Goal: Transaction & Acquisition: Download file/media

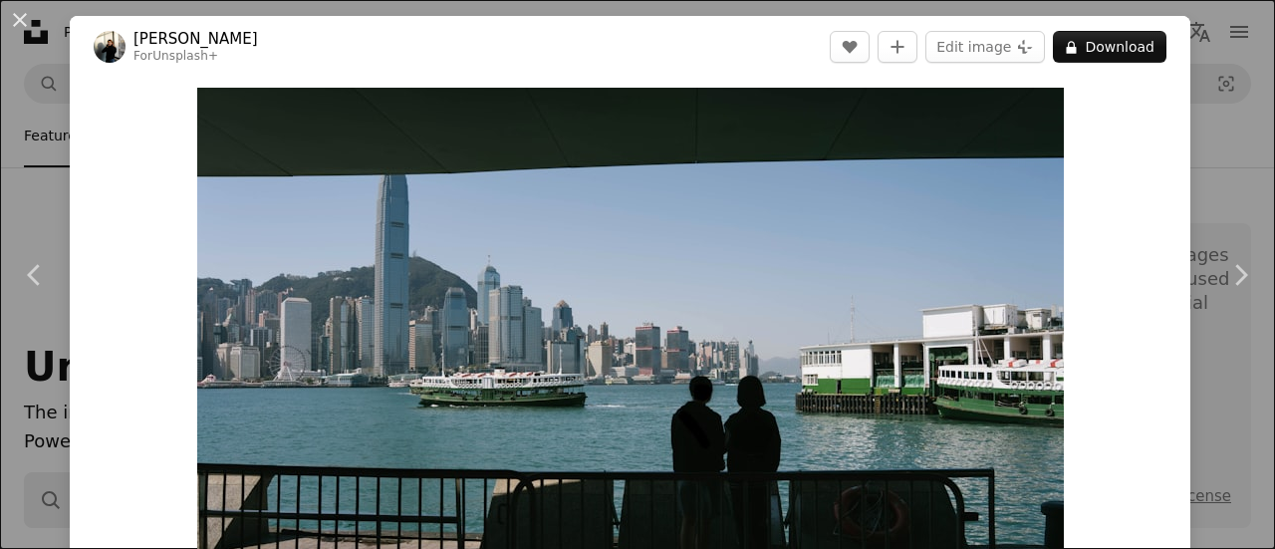
scroll to position [8517, 0]
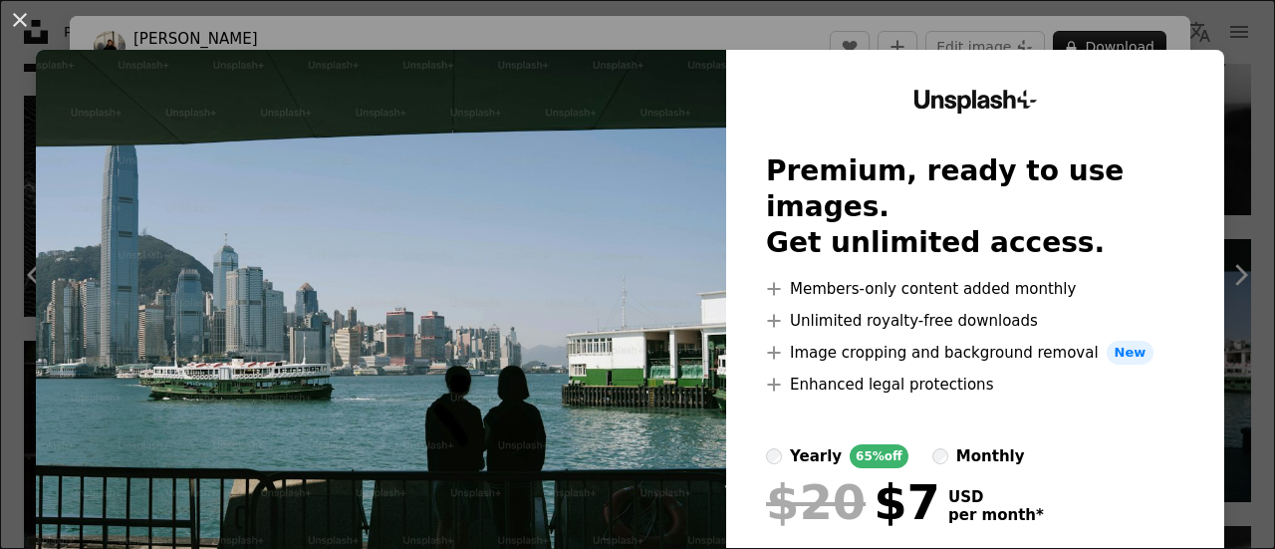
click at [583, 293] on img at bounding box center [381, 367] width 690 height 634
click at [550, 277] on img at bounding box center [381, 367] width 690 height 634
click at [32, 28] on button "An X shape" at bounding box center [20, 20] width 24 height 24
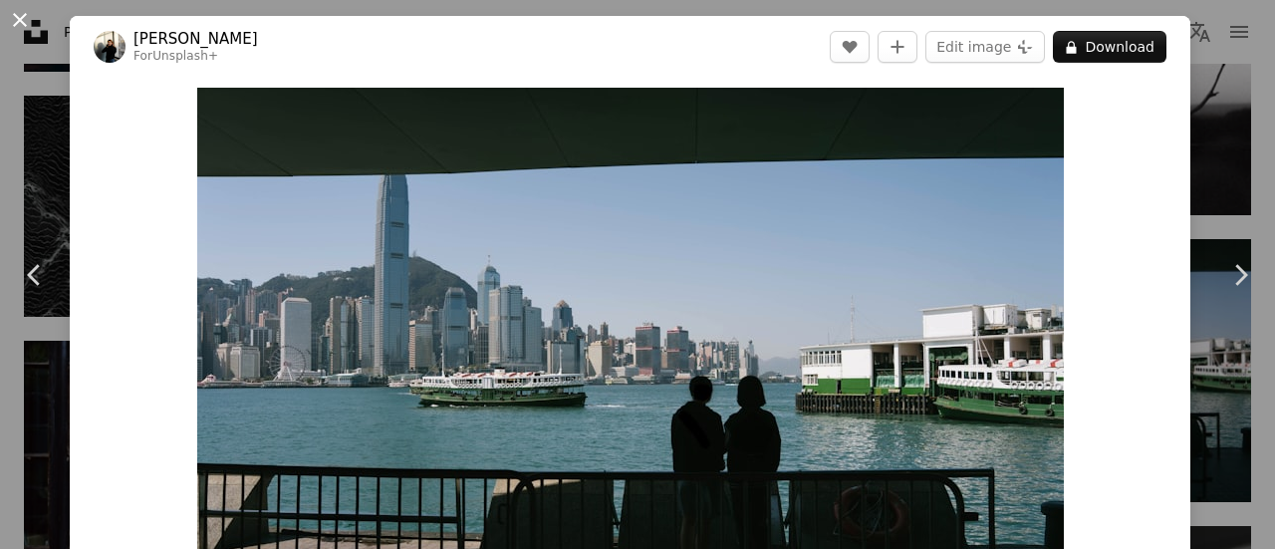
click at [19, 21] on button "An X shape" at bounding box center [20, 20] width 24 height 24
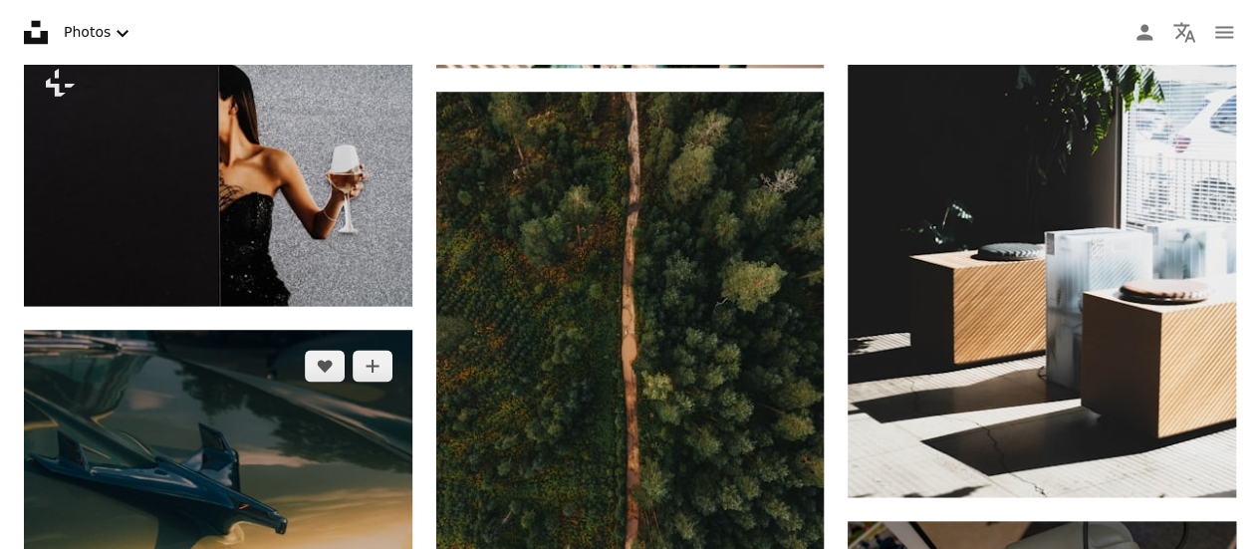
scroll to position [9026, 0]
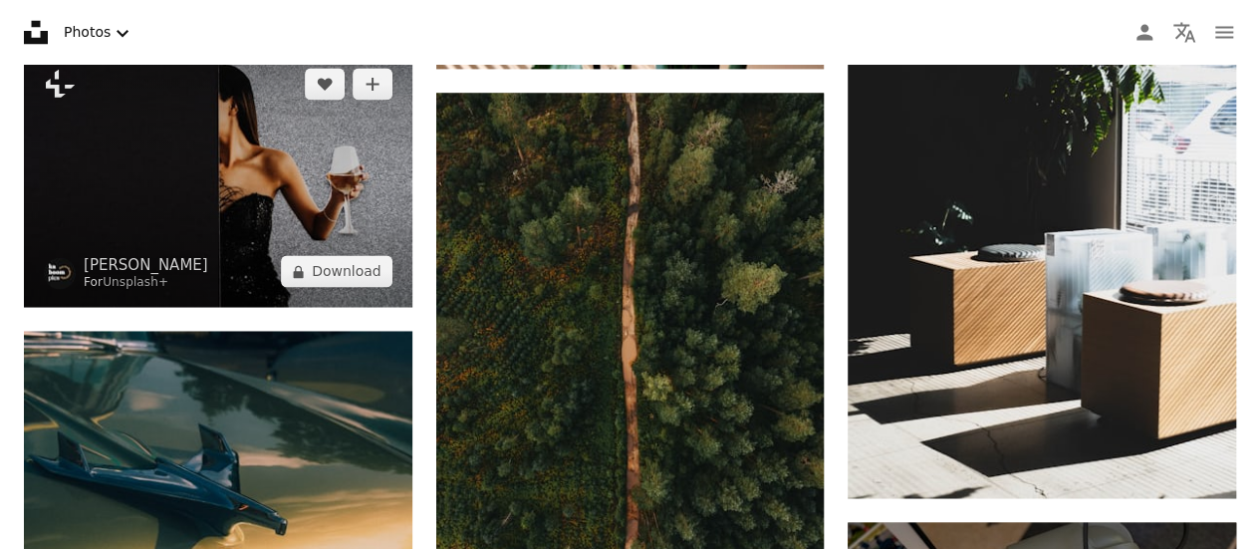
click at [222, 176] on img at bounding box center [218, 177] width 389 height 259
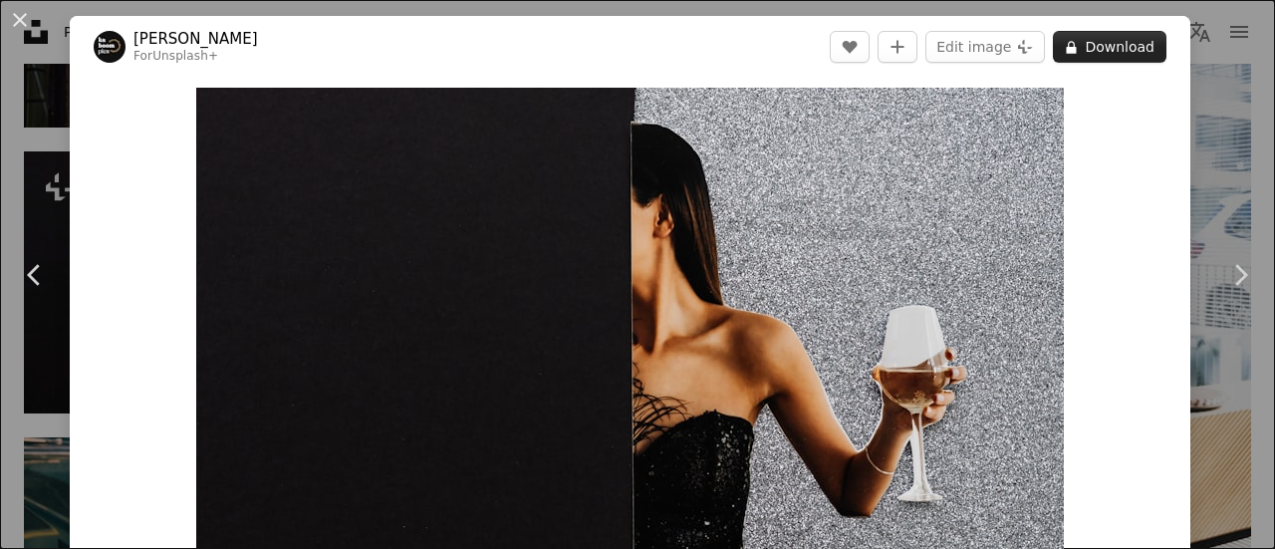
click at [1083, 57] on button "A lock Download" at bounding box center [1110, 47] width 114 height 32
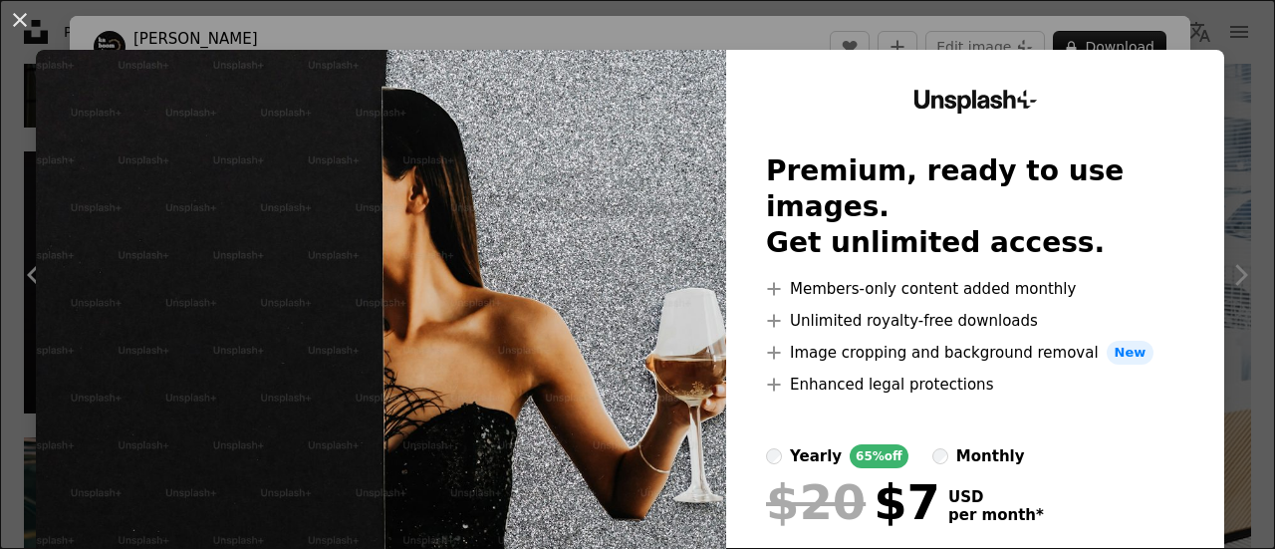
click at [1224, 154] on div "An X shape Unsplash+ Premium, ready to use images. Get unlimited access. A plus…" at bounding box center [637, 274] width 1275 height 549
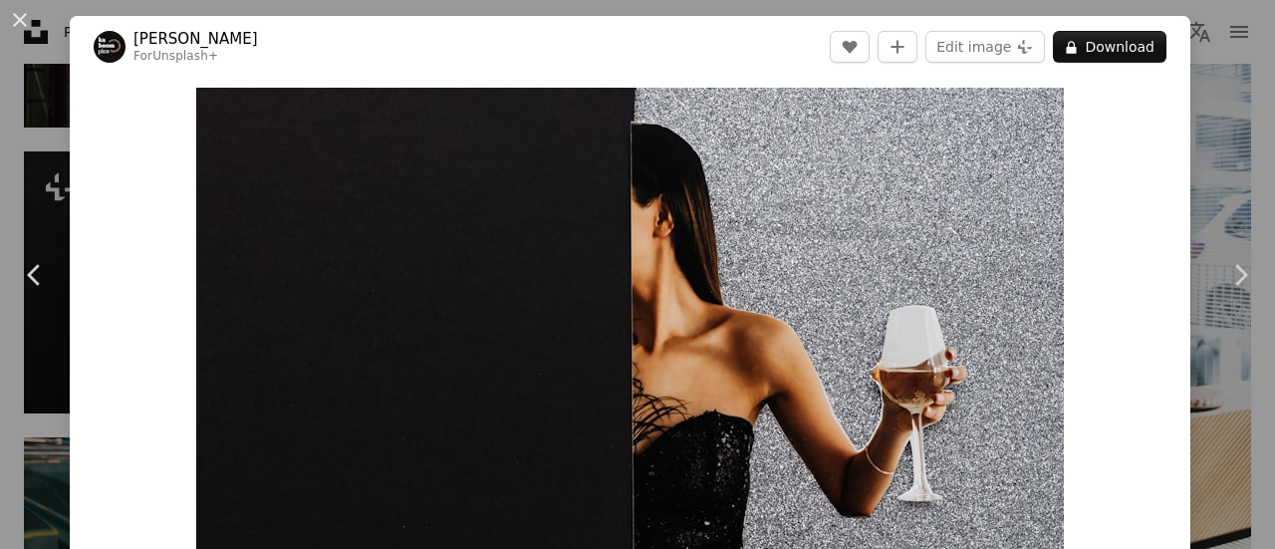
click at [1193, 162] on div "An X shape Chevron left Chevron right [PERSON_NAME] For Unsplash+ A heart A plu…" at bounding box center [637, 274] width 1275 height 549
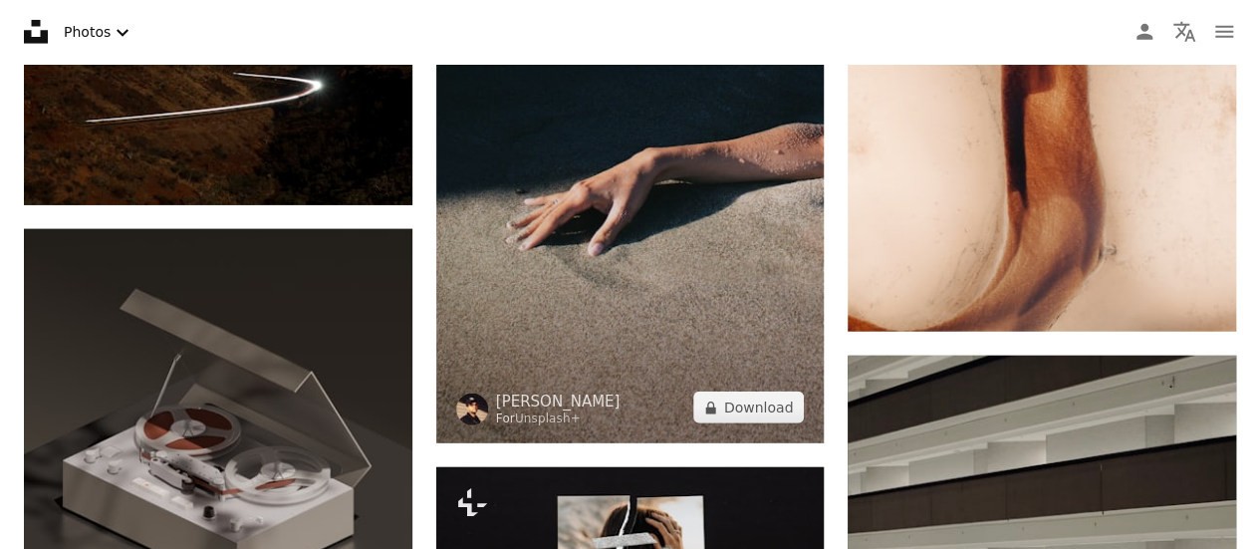
scroll to position [10024, 0]
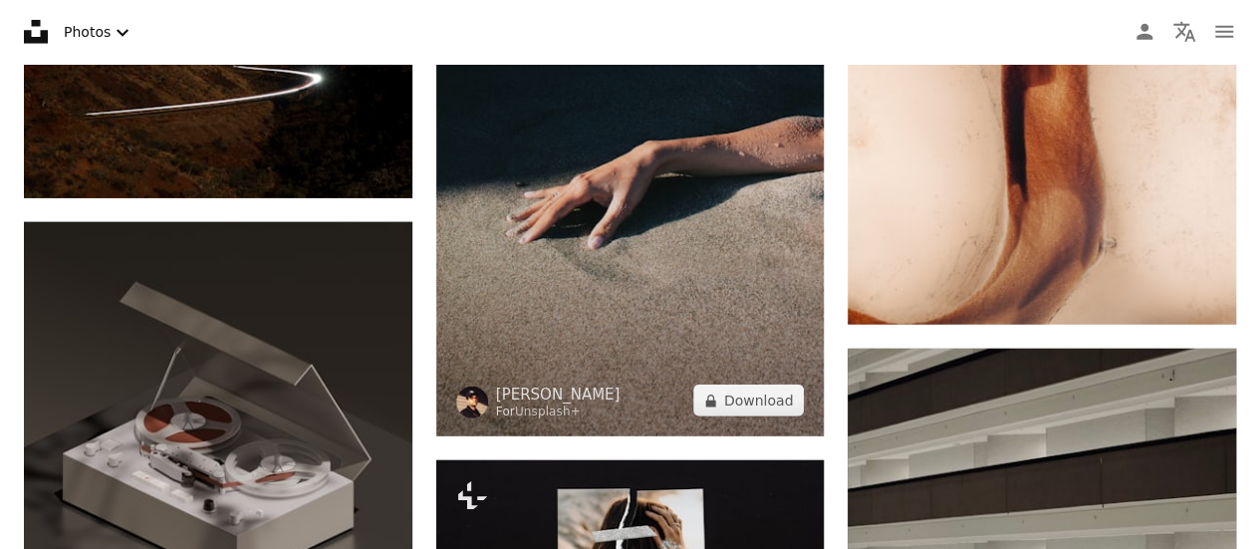
click at [602, 212] on img at bounding box center [630, 177] width 389 height 517
click at [739, 402] on button "A lock Download" at bounding box center [749, 401] width 112 height 32
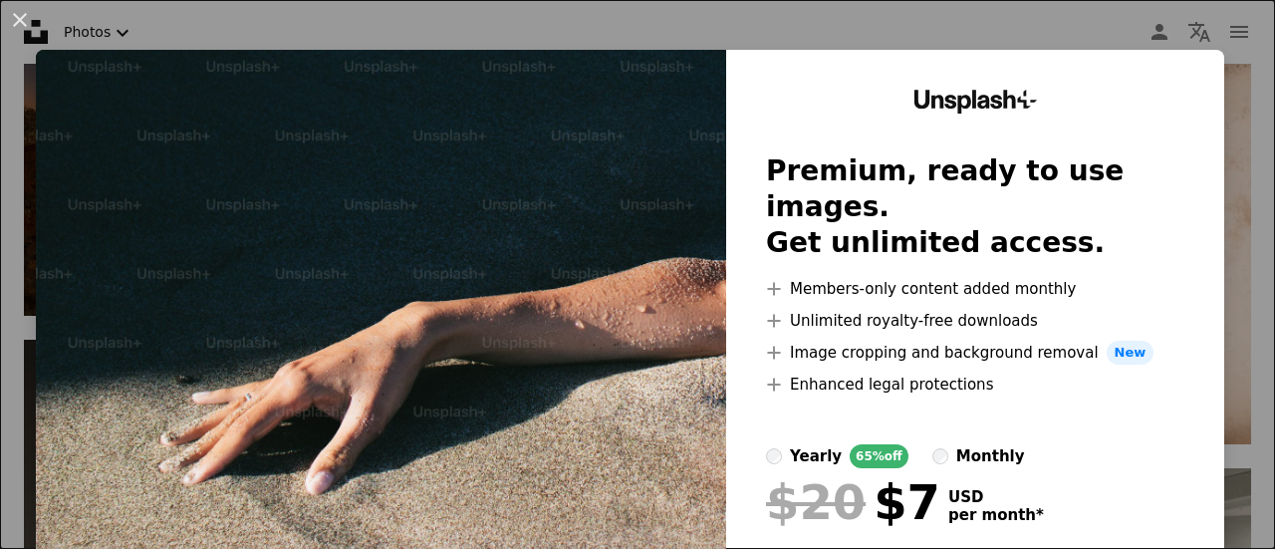
click at [1052, 35] on div "An X shape Unsplash+ Premium, ready to use images. Get unlimited access. A plus…" at bounding box center [637, 274] width 1275 height 549
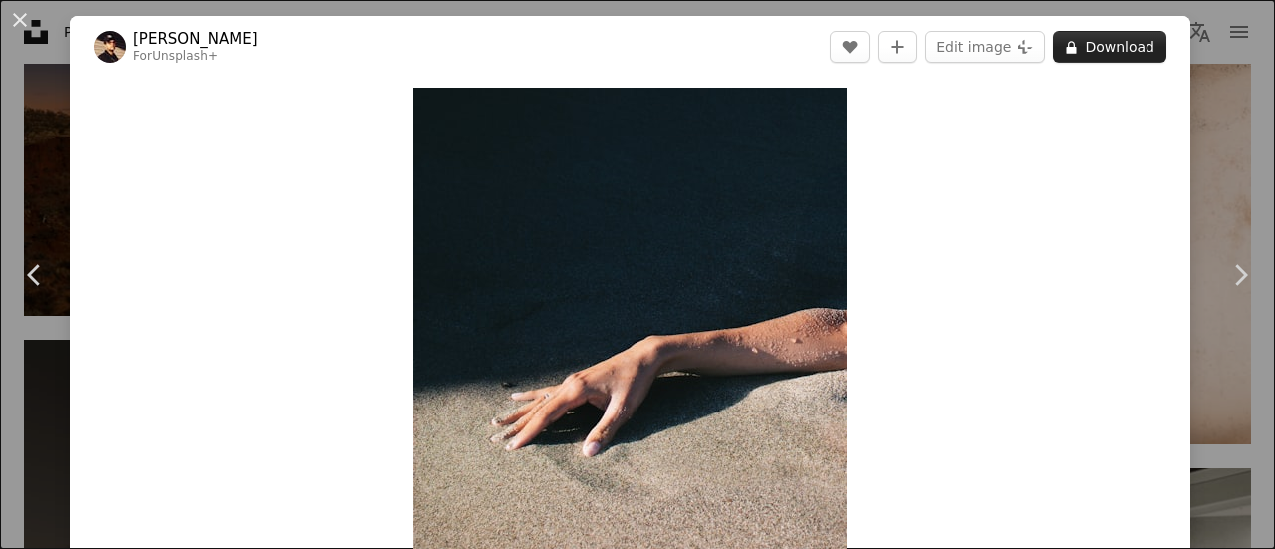
click at [1100, 54] on button "A lock Download" at bounding box center [1110, 47] width 114 height 32
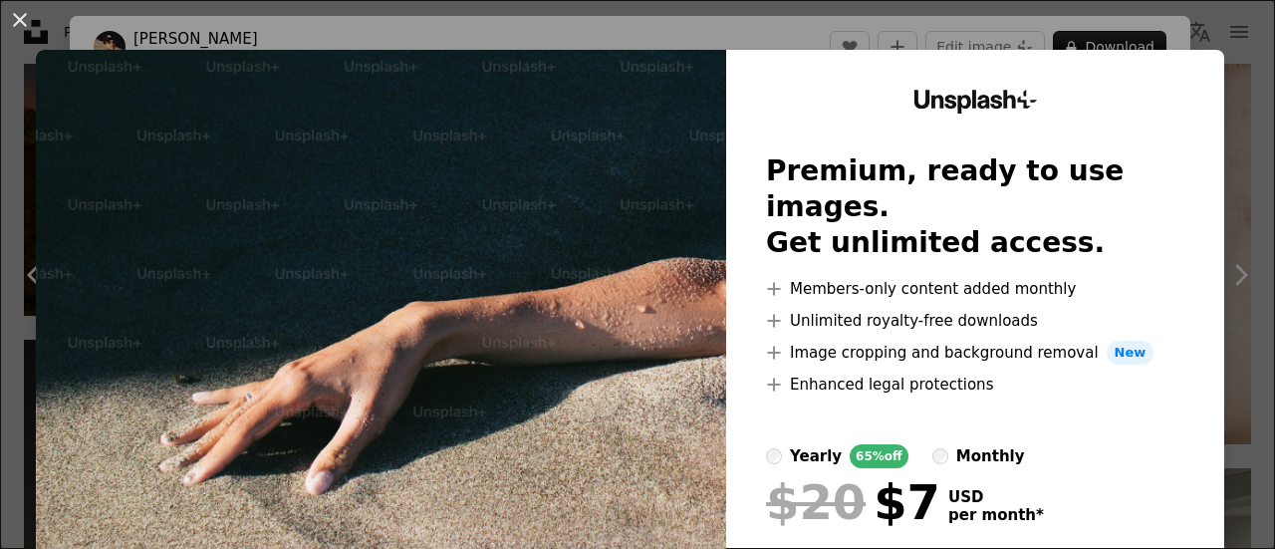
click at [1239, 120] on div "An X shape Unsplash+ Premium, ready to use images. Get unlimited access. A plus…" at bounding box center [637, 274] width 1275 height 549
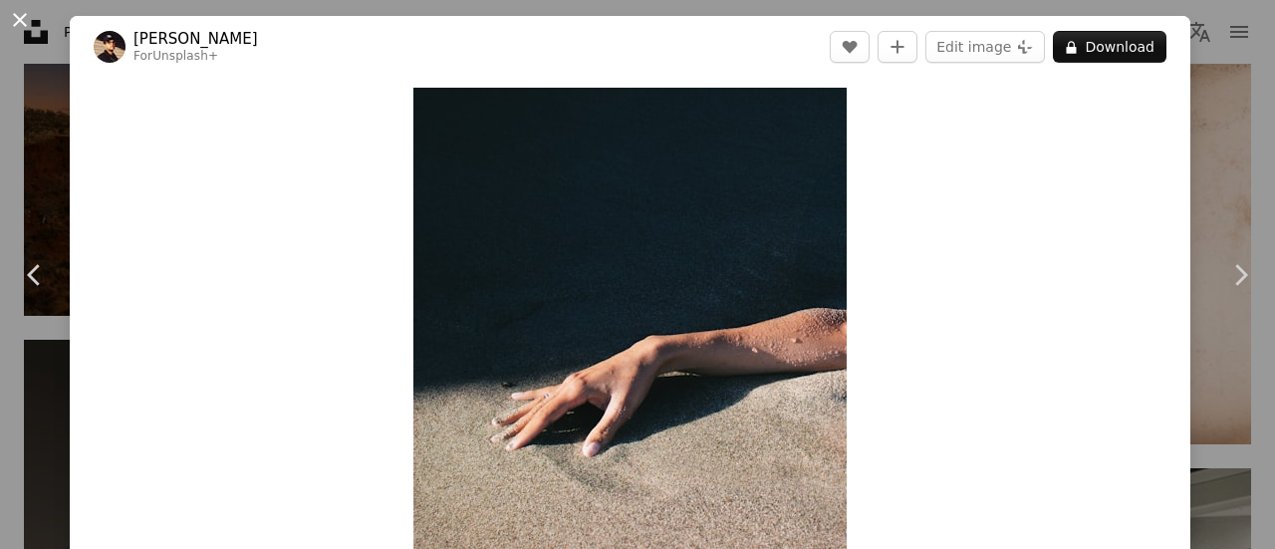
click at [19, 23] on button "An X shape" at bounding box center [20, 20] width 24 height 24
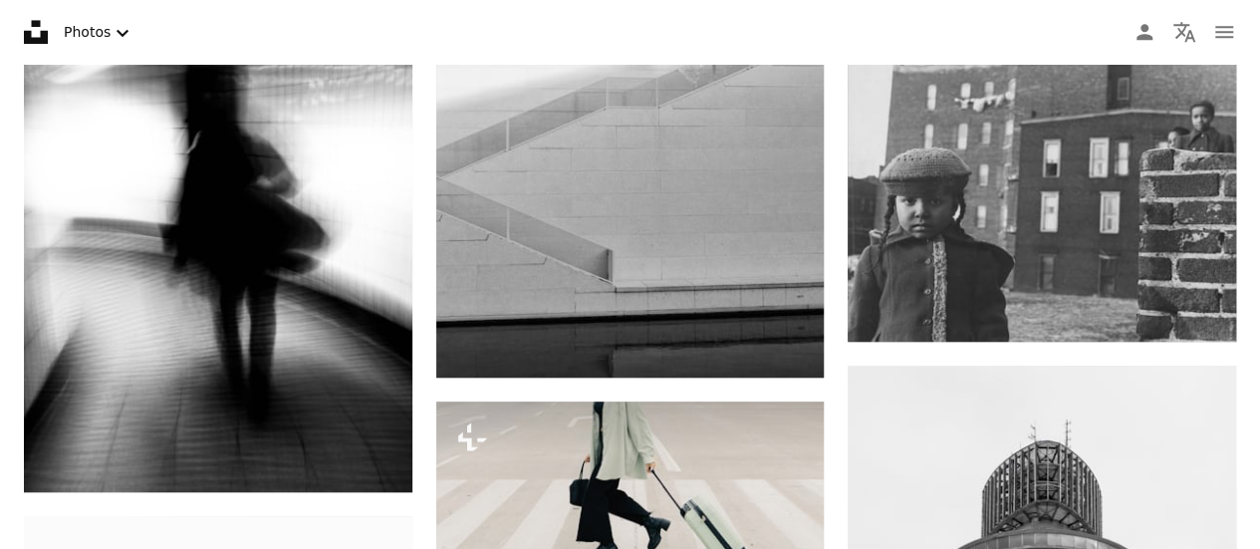
scroll to position [11903, 0]
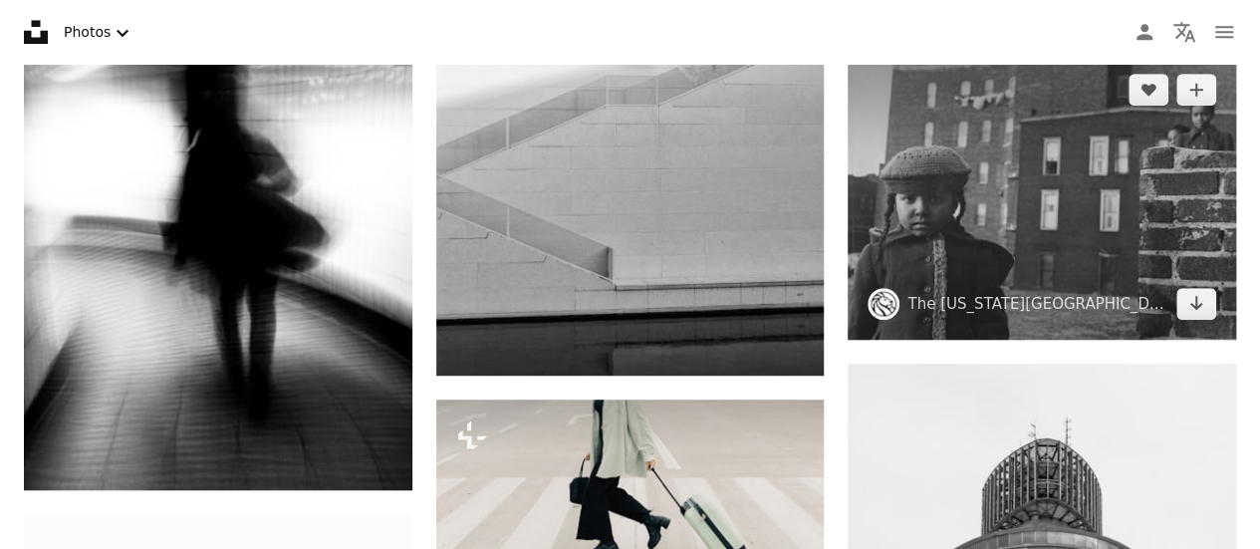
click at [939, 184] on img at bounding box center [1042, 196] width 389 height 285
click at [1198, 90] on icon "A plus sign" at bounding box center [1196, 90] width 16 height 16
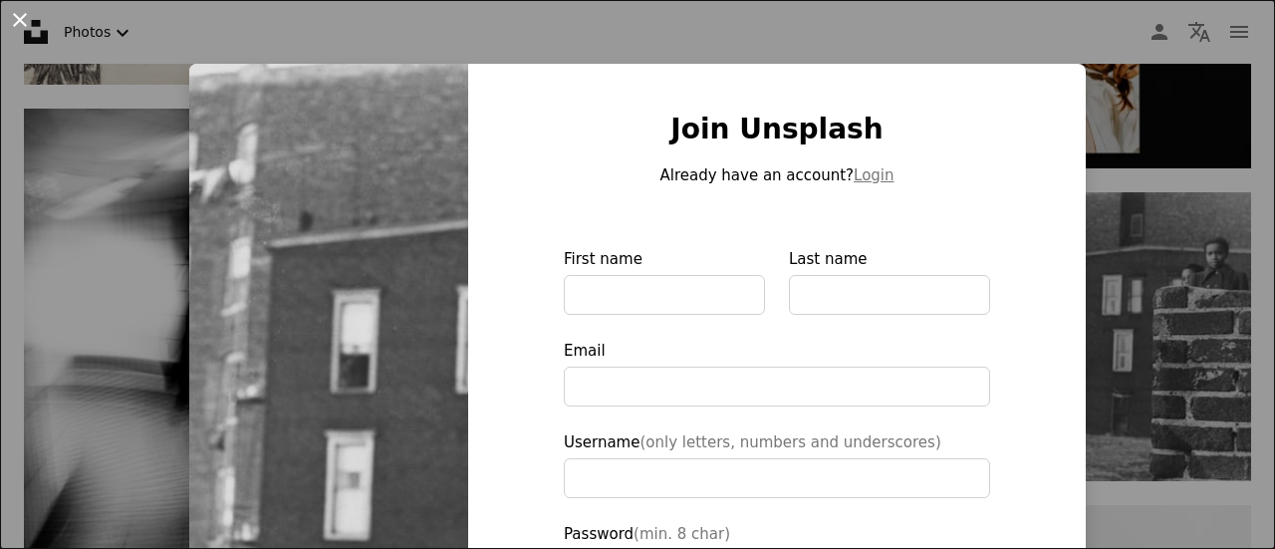
click at [8, 30] on button "An X shape" at bounding box center [20, 20] width 24 height 24
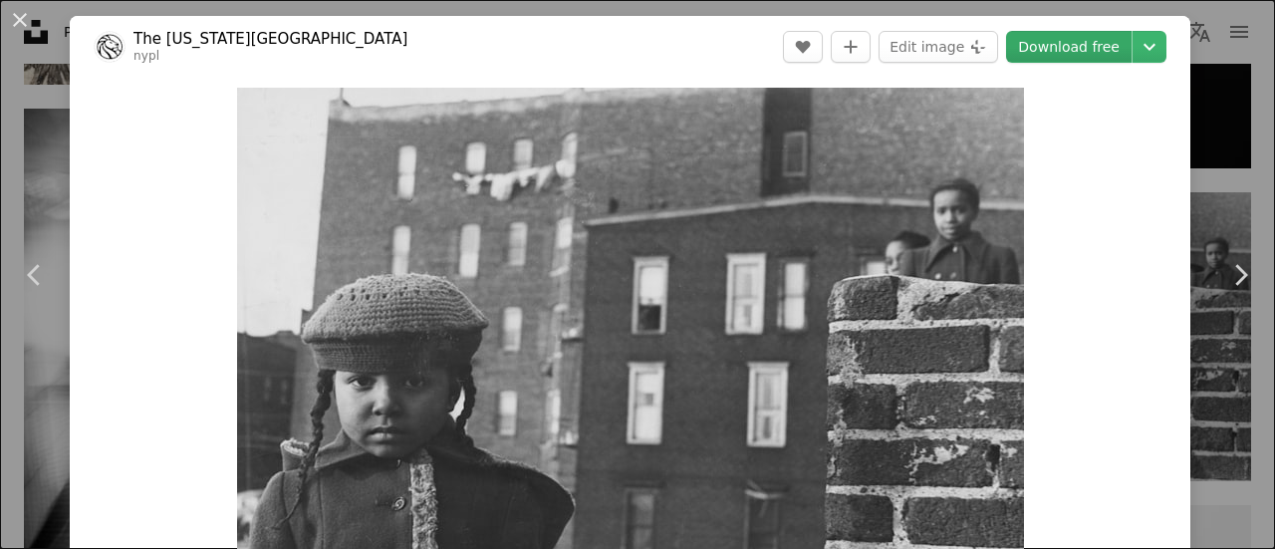
click at [1066, 34] on link "Download free" at bounding box center [1069, 47] width 126 height 32
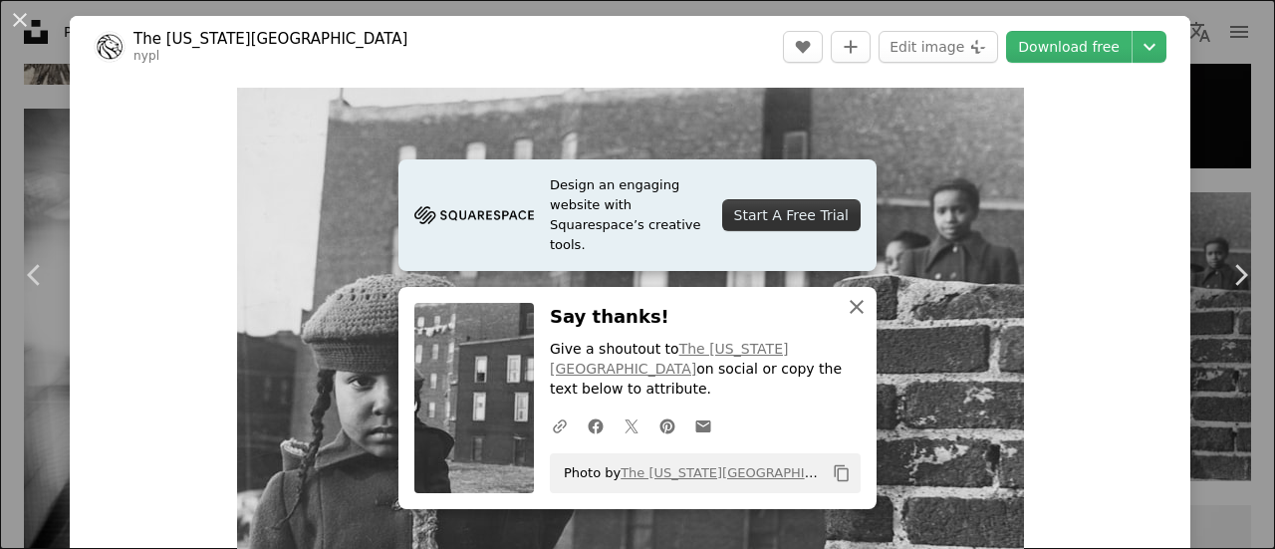
click at [850, 314] on icon "button" at bounding box center [857, 307] width 14 height 14
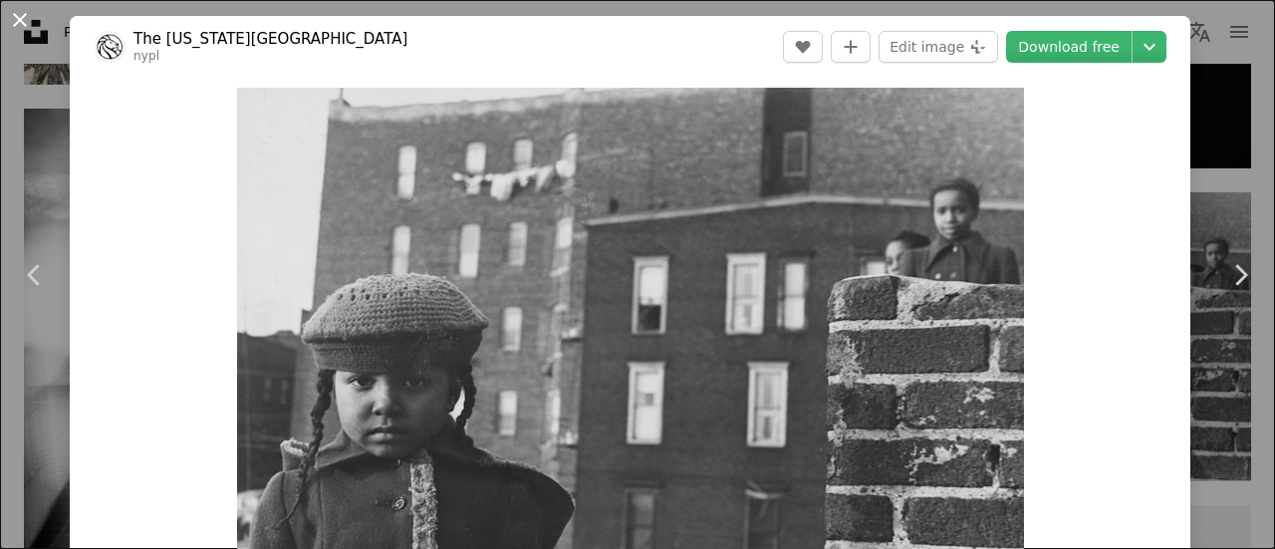
click at [17, 26] on button "An X shape" at bounding box center [20, 20] width 24 height 24
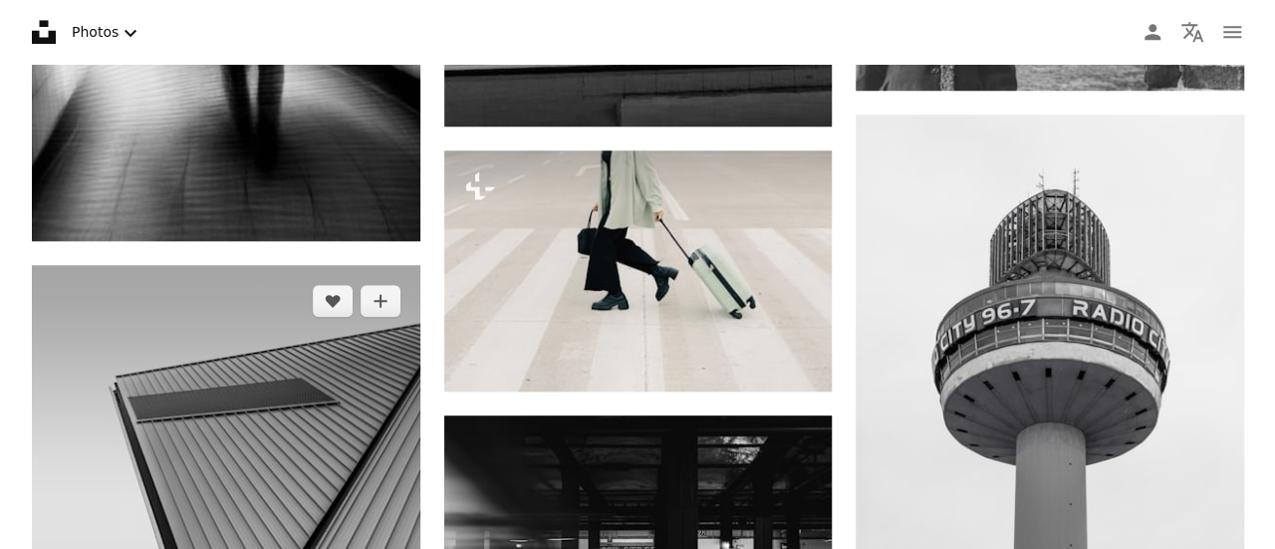
scroll to position [12202, 0]
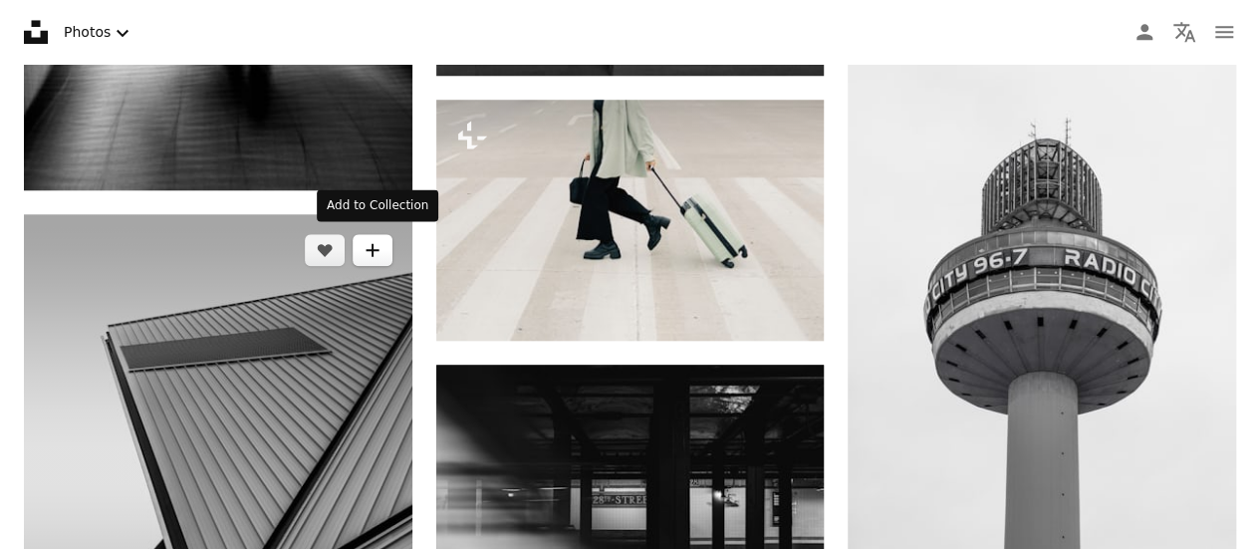
click at [383, 236] on button "A plus sign" at bounding box center [373, 250] width 40 height 32
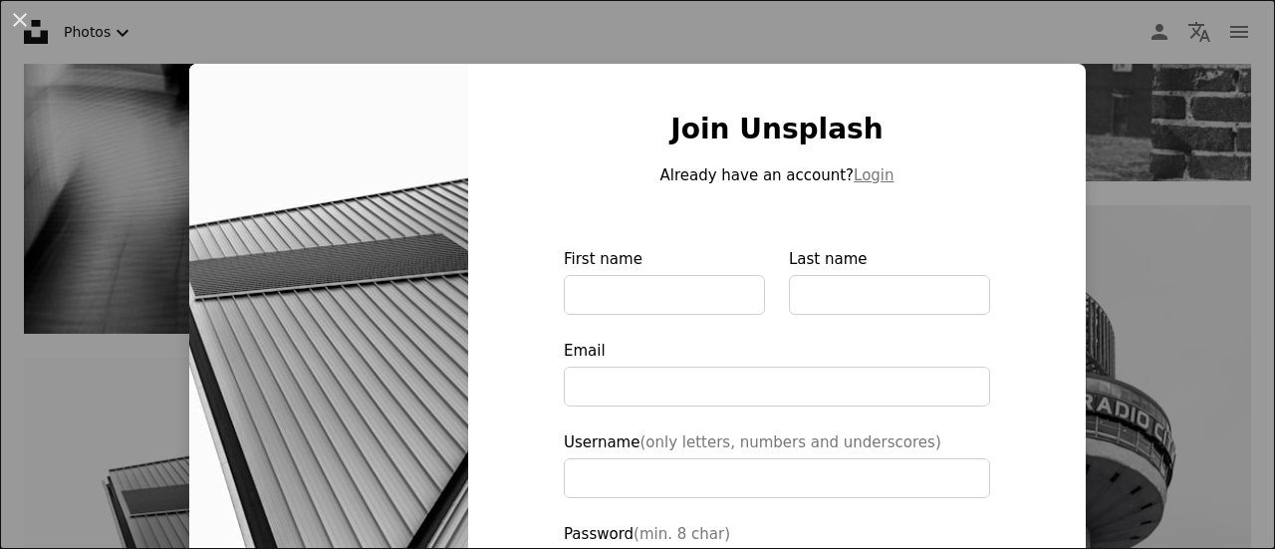
click at [1164, 202] on div "An X shape Join Unsplash Already have an account? Login First name Last name Em…" at bounding box center [637, 274] width 1275 height 549
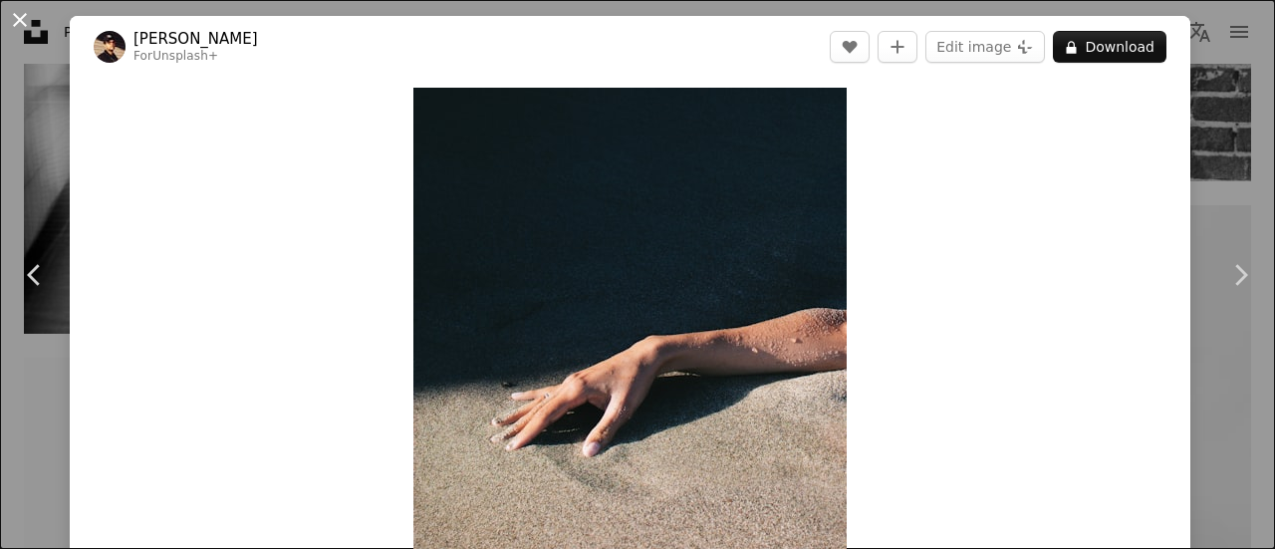
click at [19, 16] on button "An X shape" at bounding box center [20, 20] width 24 height 24
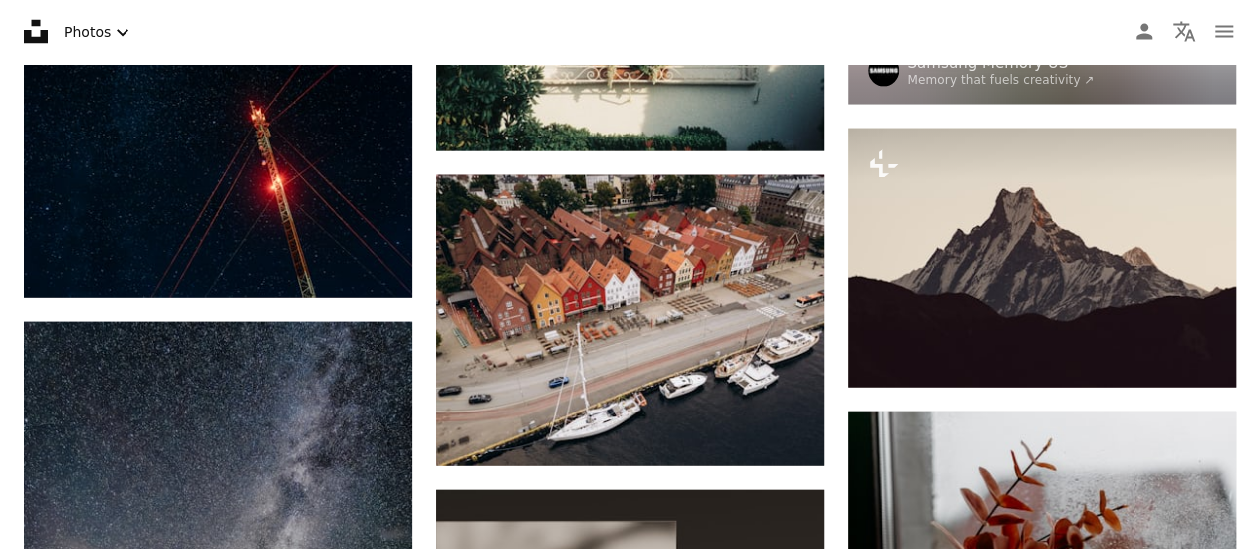
scroll to position [13528, 0]
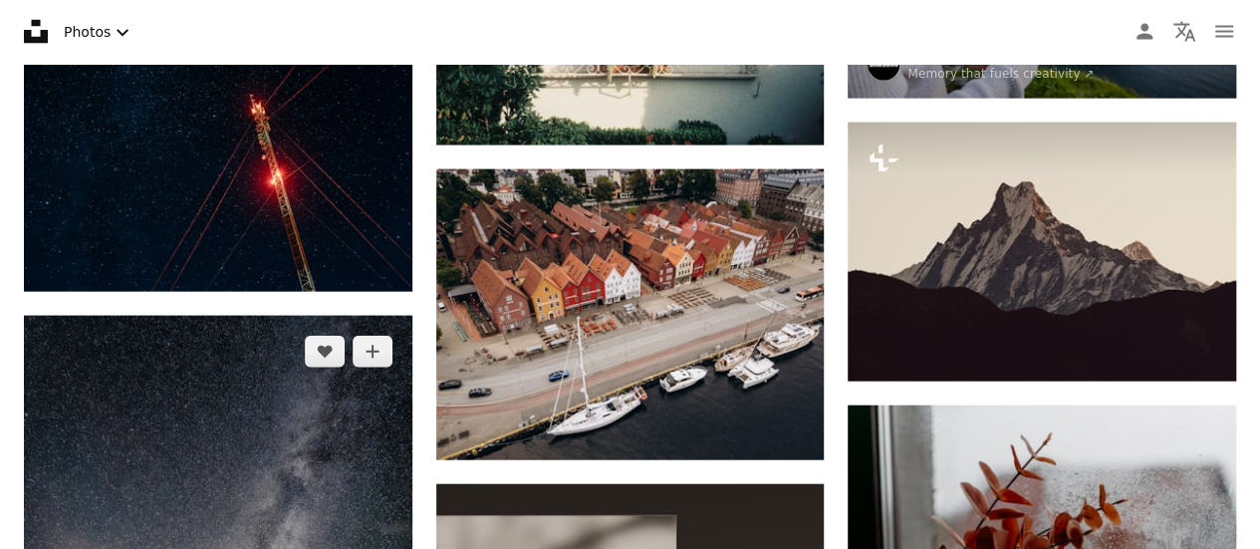
click at [369, 344] on icon "A plus sign" at bounding box center [373, 352] width 16 height 16
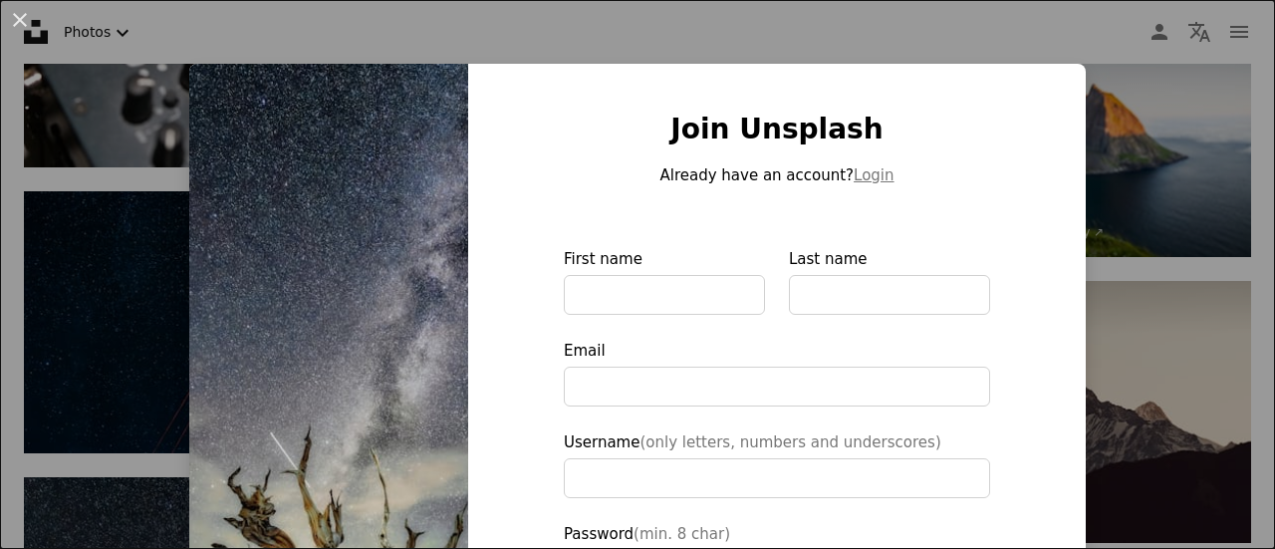
type input "**********"
drag, startPoint x: 1215, startPoint y: 53, endPoint x: 1225, endPoint y: 31, distance: 24.1
click at [1225, 31] on div "An X shape Join Unsplash Already have an account? Login First name Last name Em…" at bounding box center [637, 274] width 1275 height 549
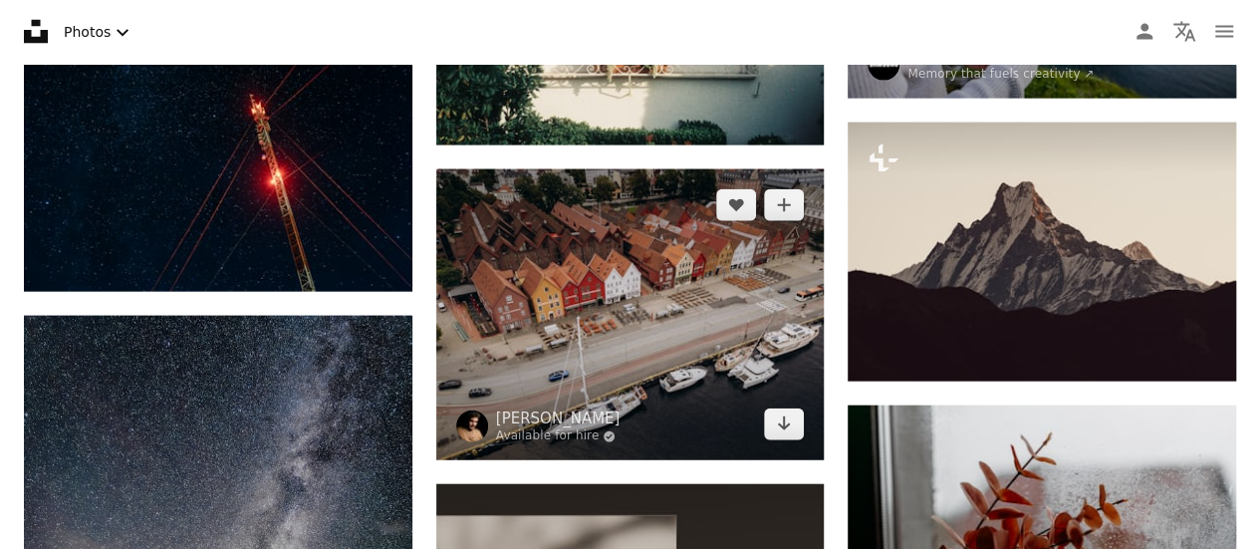
click at [693, 283] on img at bounding box center [630, 314] width 389 height 291
click at [787, 431] on link "Arrow pointing down" at bounding box center [784, 424] width 40 height 32
click at [642, 280] on img at bounding box center [630, 314] width 389 height 291
click at [793, 431] on link "Arrow pointing down" at bounding box center [784, 424] width 40 height 32
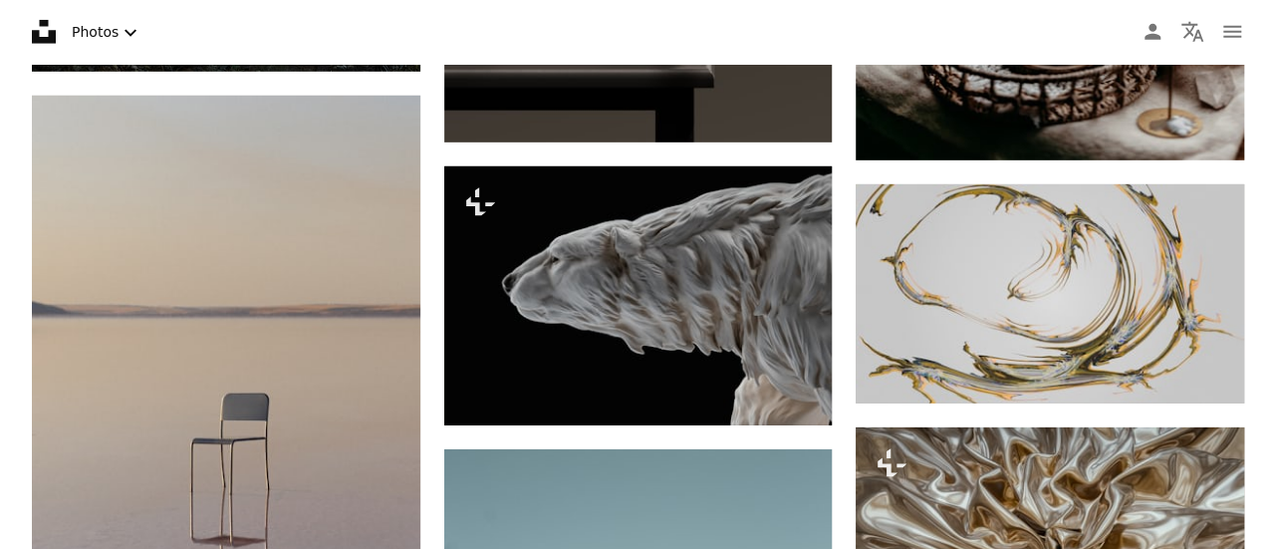
scroll to position [14389, 0]
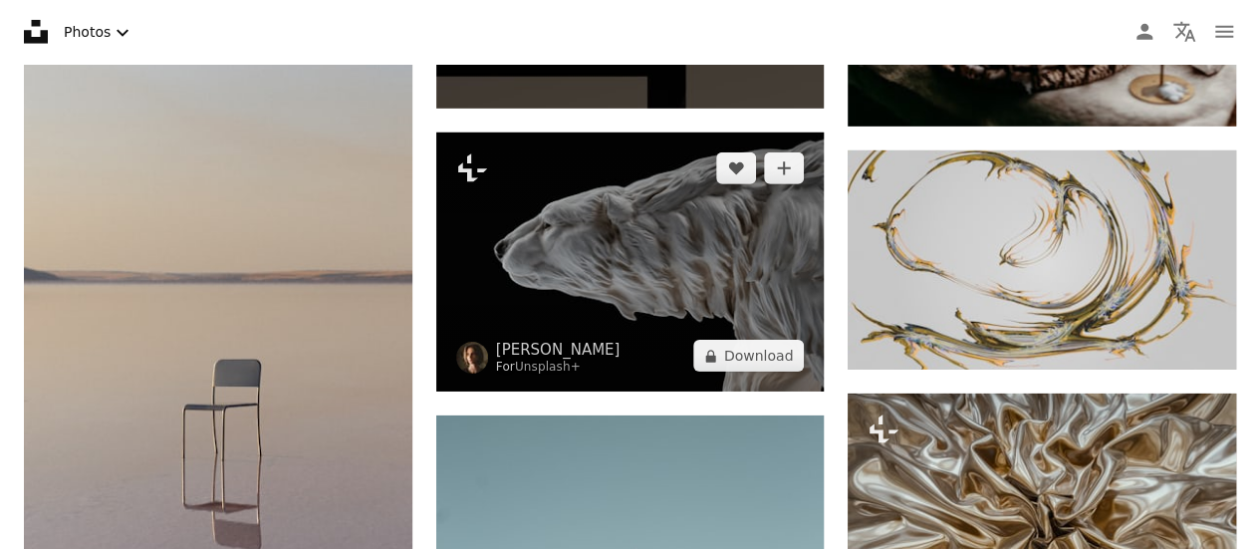
click at [623, 265] on img at bounding box center [630, 261] width 389 height 259
click at [751, 363] on button "A lock Download" at bounding box center [749, 356] width 112 height 32
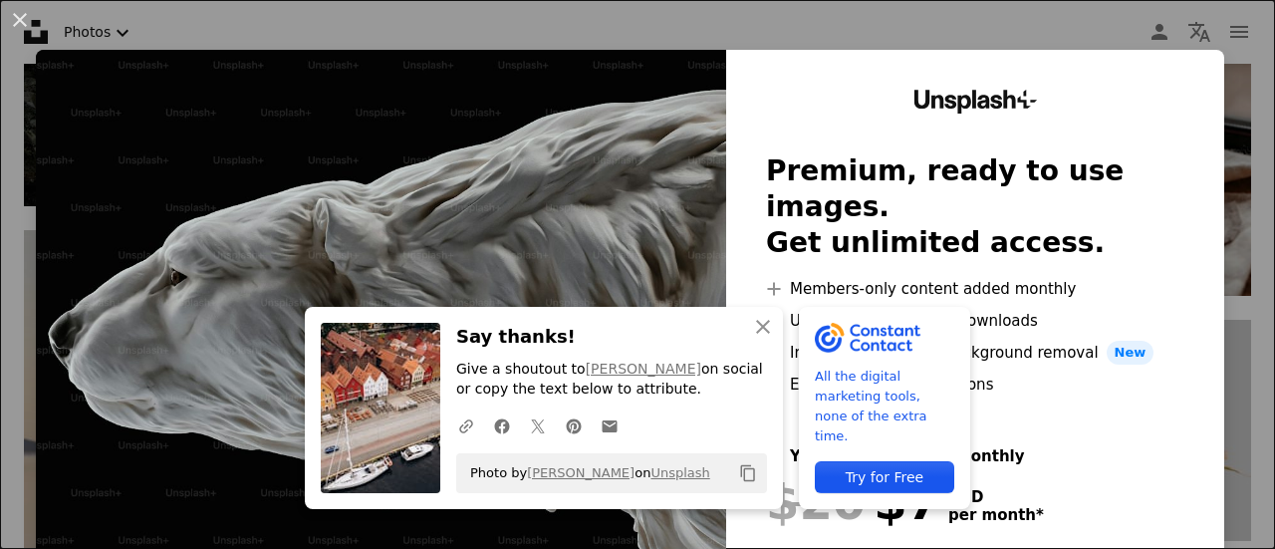
click at [871, 341] on li "A plus sign Image cropping and background removal New" at bounding box center [975, 353] width 418 height 24
click at [770, 325] on icon "button" at bounding box center [763, 327] width 14 height 14
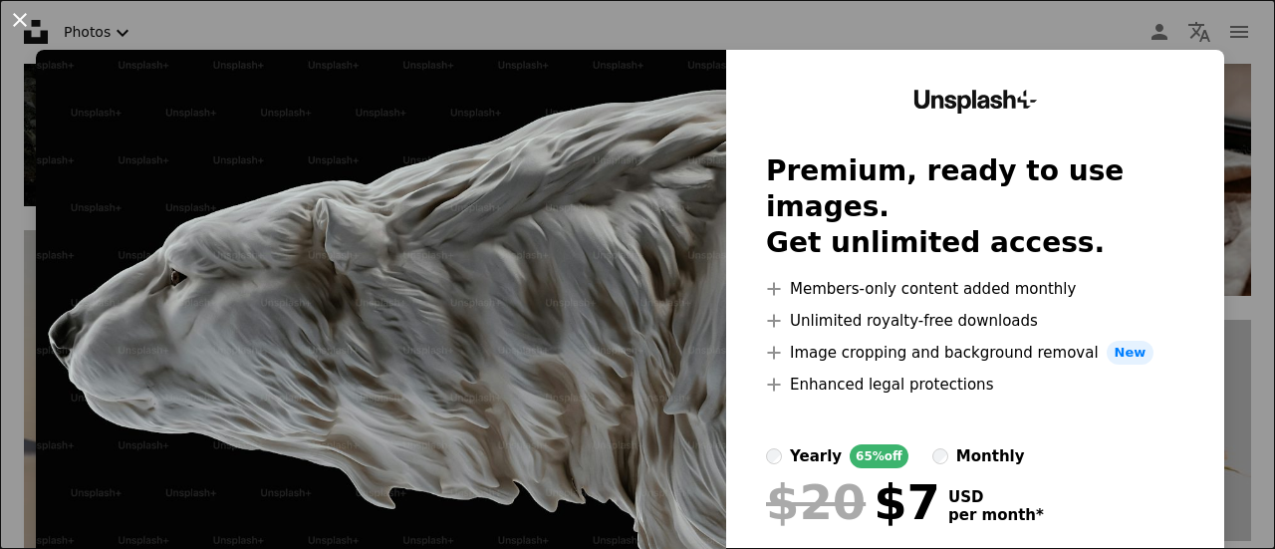
click at [19, 27] on button "An X shape" at bounding box center [20, 20] width 24 height 24
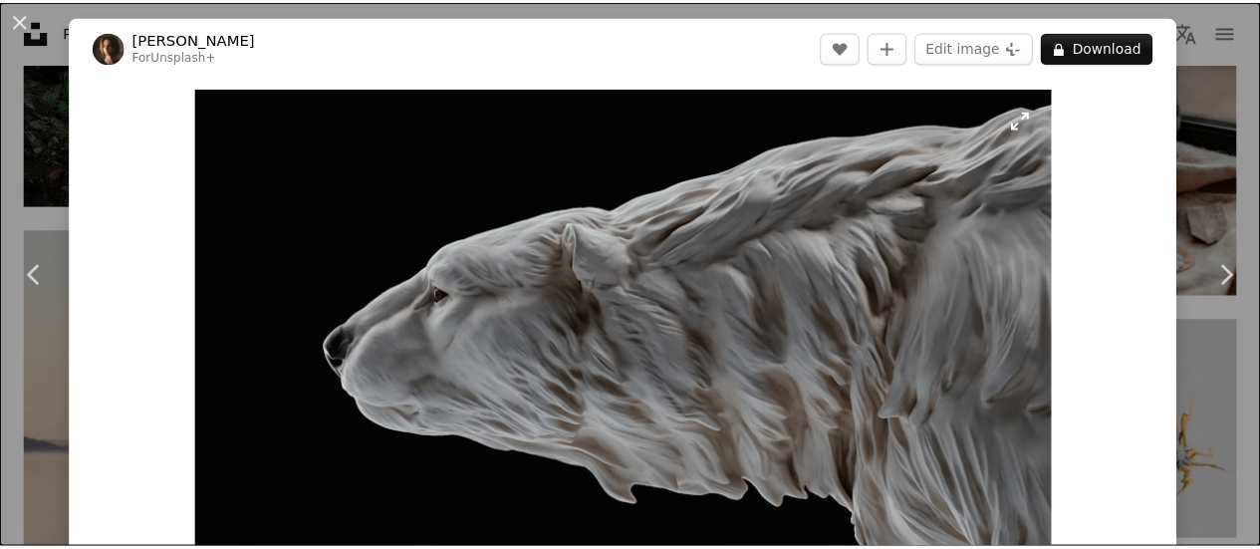
scroll to position [6, 0]
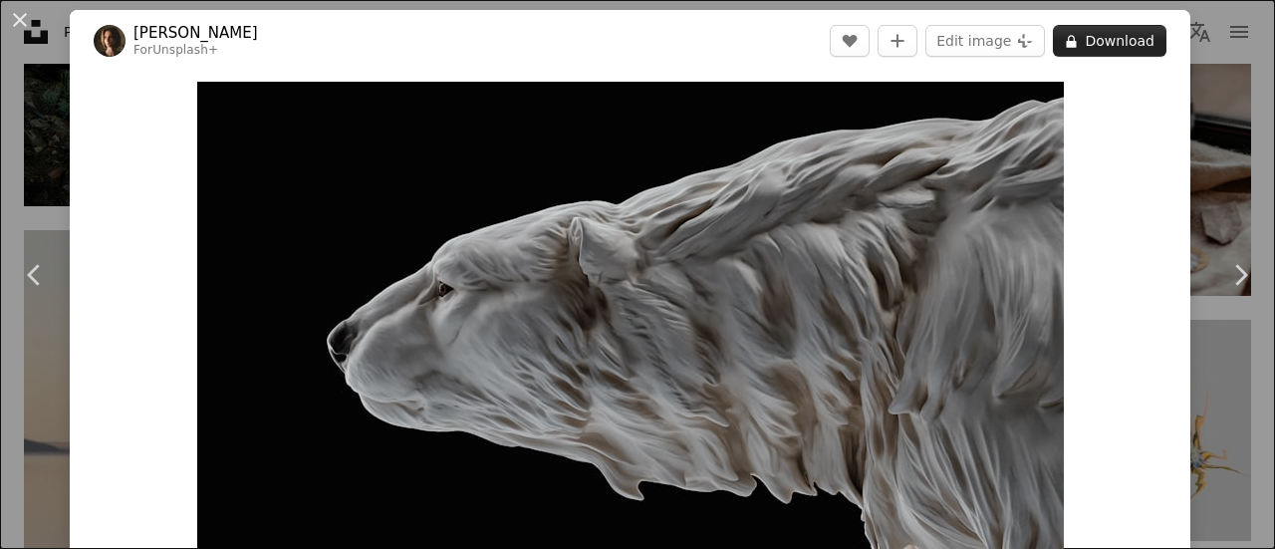
click at [1146, 47] on button "A lock Download" at bounding box center [1110, 41] width 114 height 32
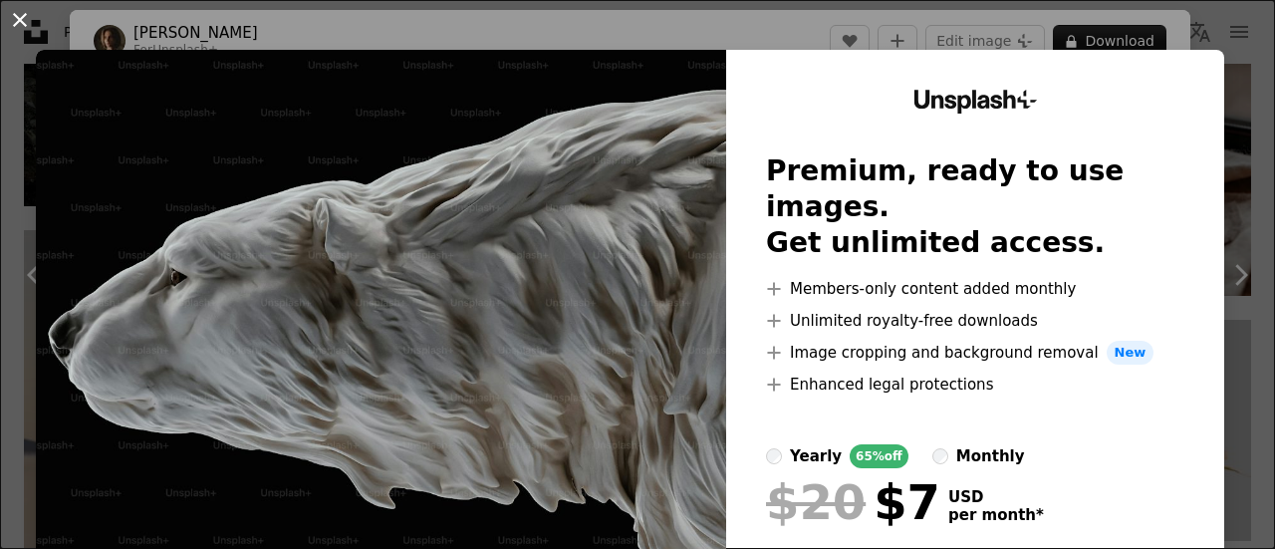
click at [13, 25] on button "An X shape" at bounding box center [20, 20] width 24 height 24
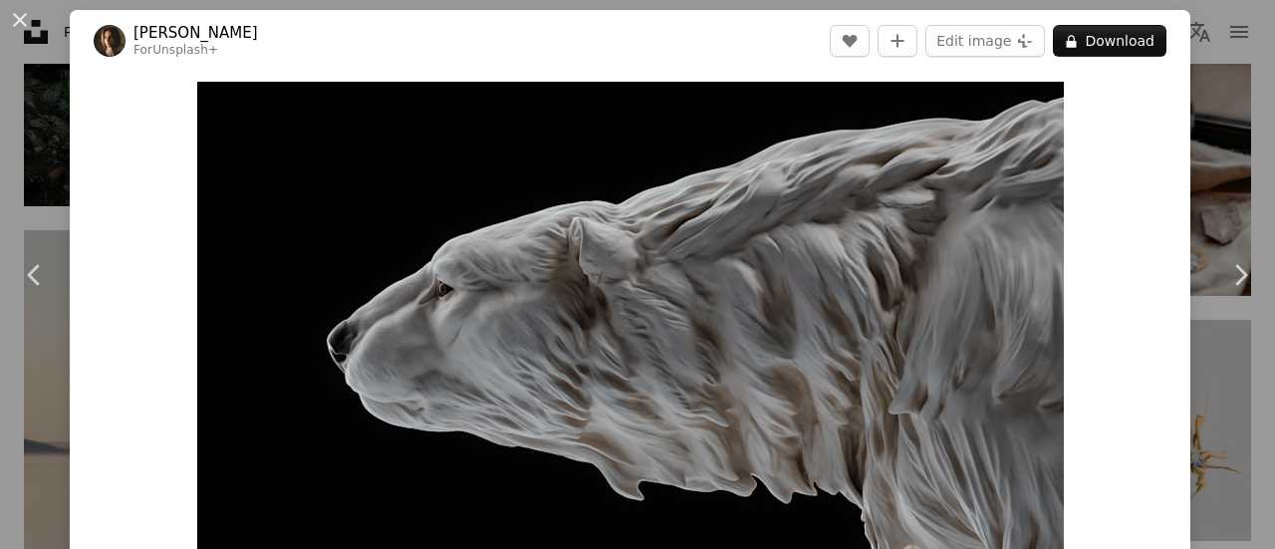
click at [13, 25] on button "An X shape" at bounding box center [20, 20] width 24 height 24
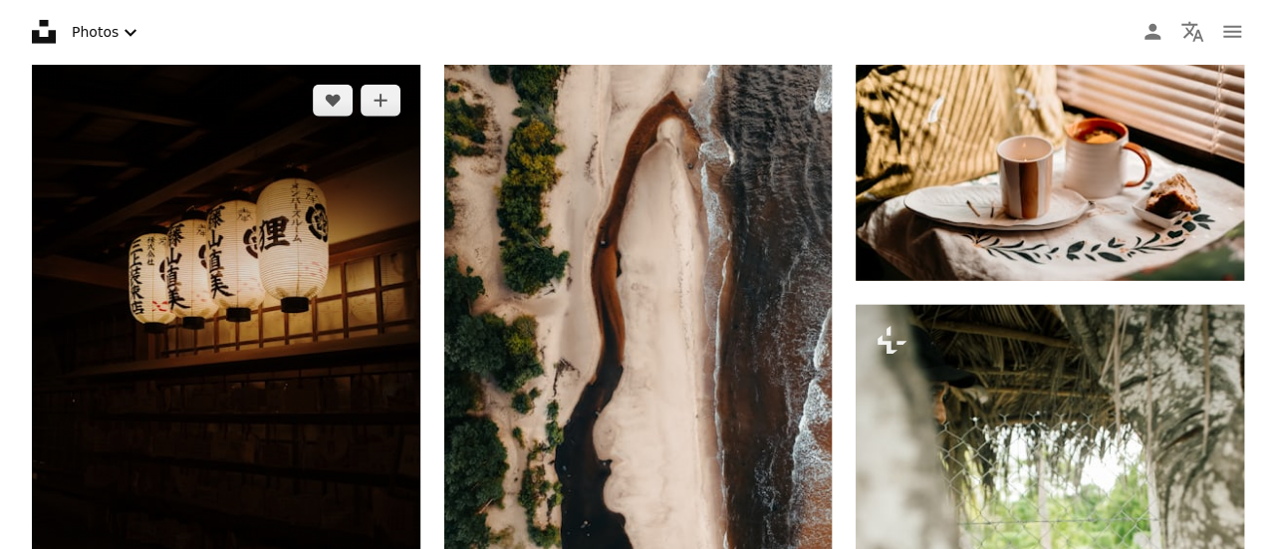
scroll to position [17694, 0]
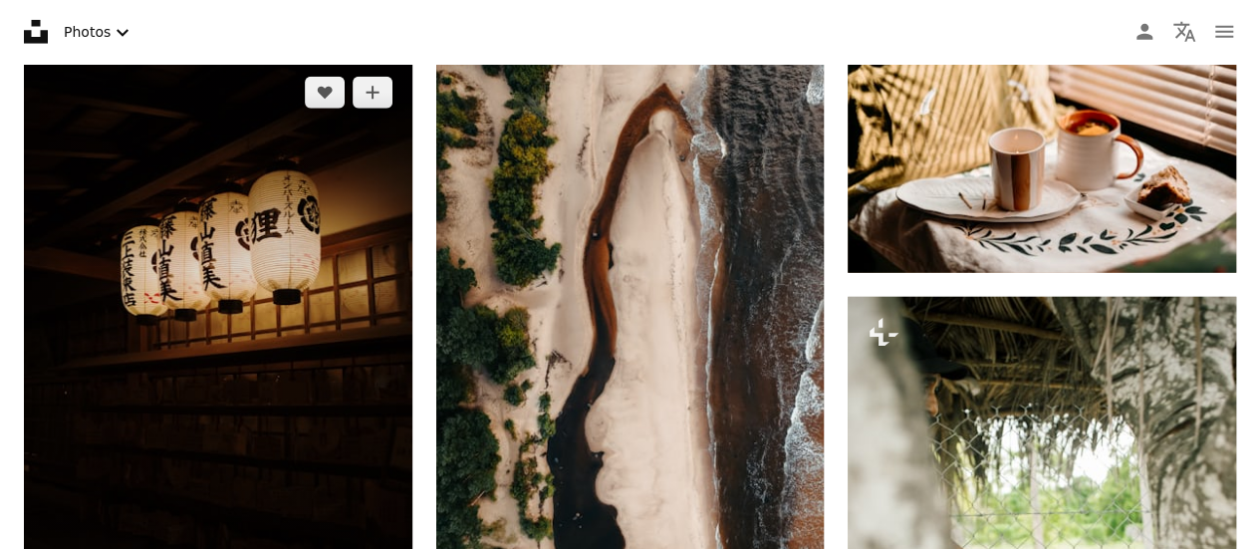
click at [215, 257] on img at bounding box center [218, 348] width 389 height 582
click at [382, 97] on button "A plus sign" at bounding box center [373, 93] width 40 height 32
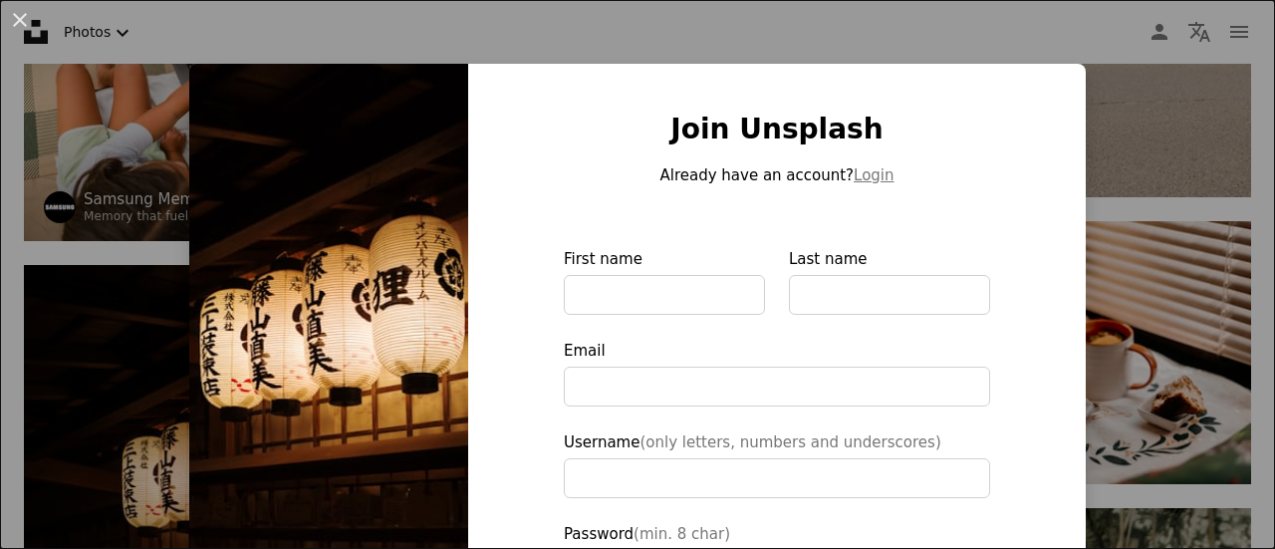
click at [353, 40] on div "An X shape Join Unsplash Already have an account? Login First name Last name Em…" at bounding box center [637, 274] width 1275 height 549
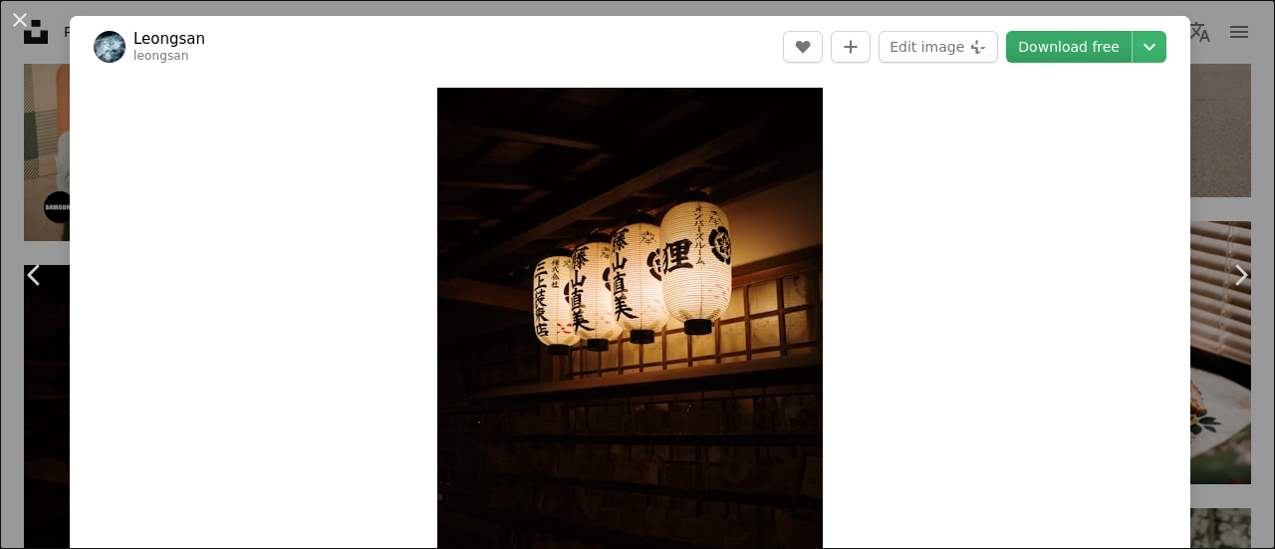
click at [1072, 43] on link "Download free" at bounding box center [1069, 47] width 126 height 32
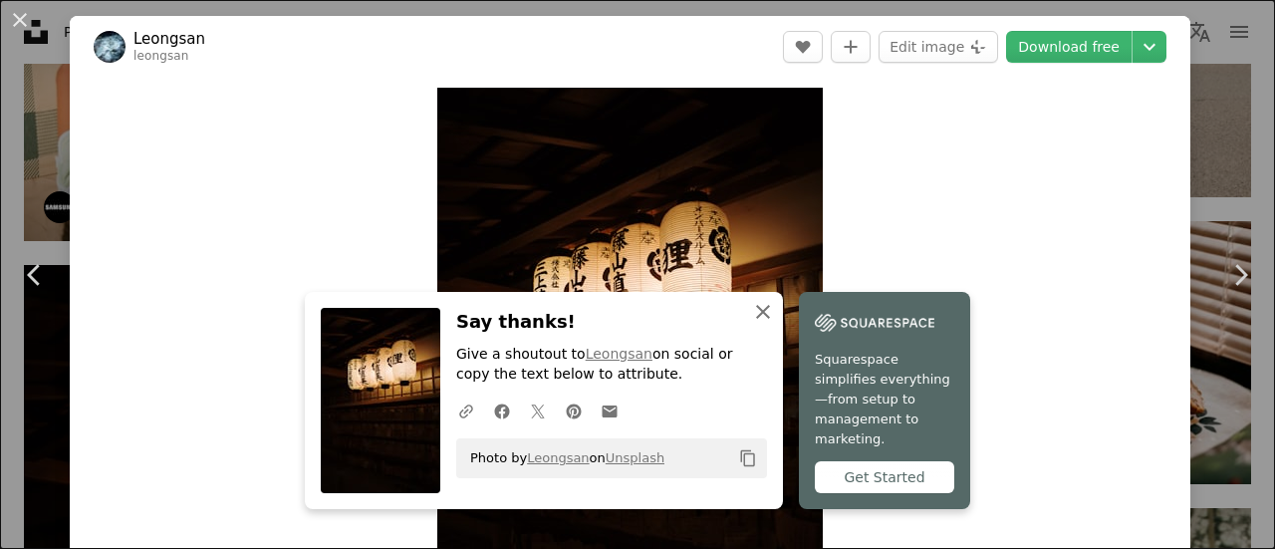
click at [775, 324] on icon "An X shape" at bounding box center [763, 312] width 24 height 24
